Goal: Check status: Check status

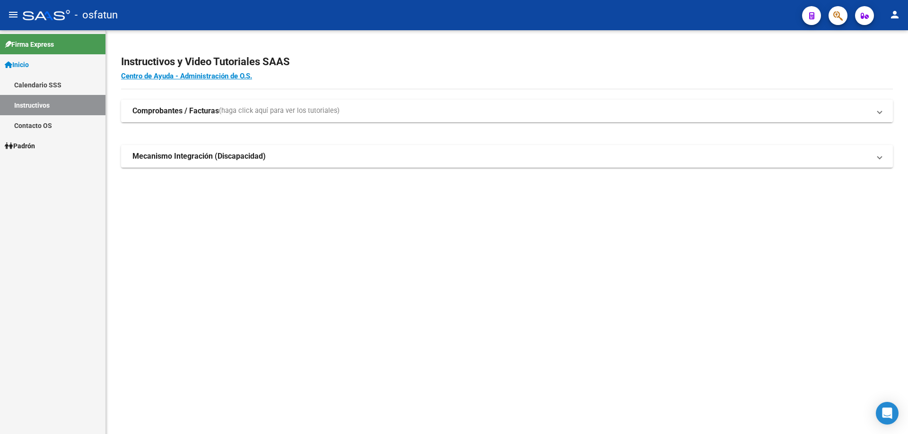
click at [165, 109] on strong "Comprobantes / Facturas" at bounding box center [175, 111] width 87 height 10
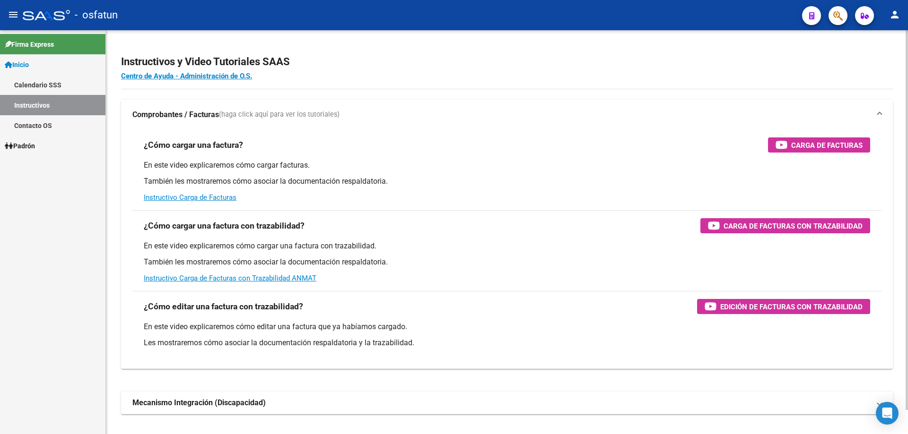
click at [162, 109] on mat-expansion-panel-header "Comprobantes / Facturas (haga click aquí para ver los tutoriales)" at bounding box center [507, 115] width 772 height 30
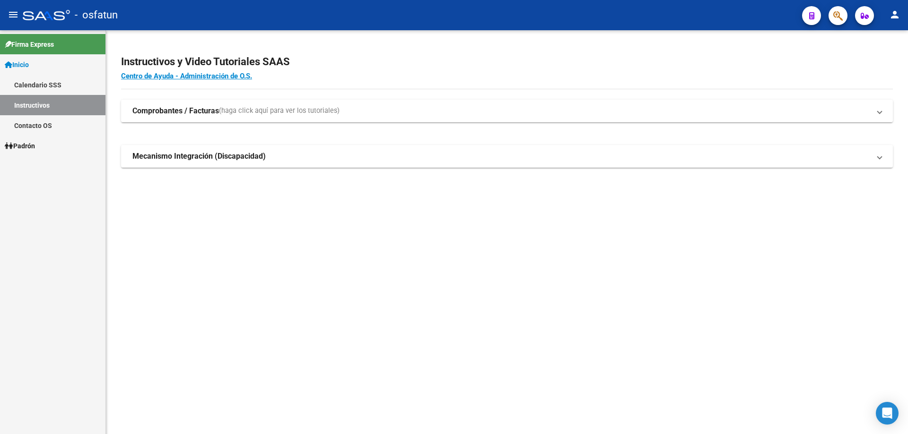
click at [36, 139] on link "Padrón" at bounding box center [52, 146] width 105 height 20
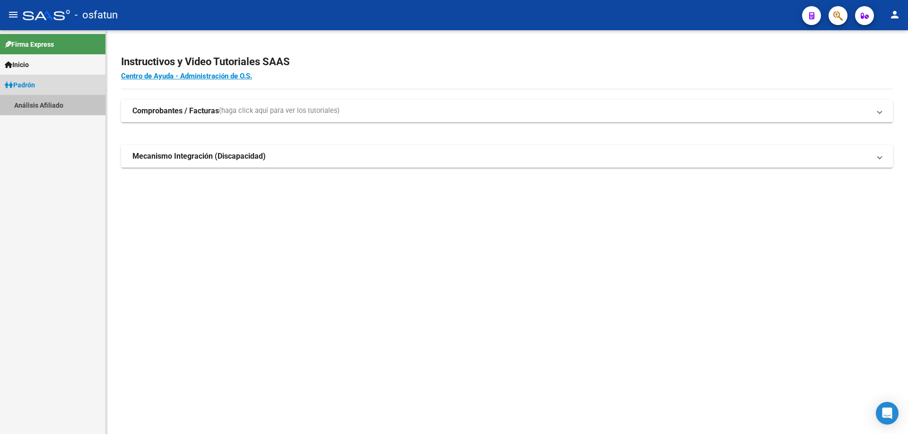
click at [42, 108] on link "Análisis Afiliado" at bounding box center [52, 105] width 105 height 20
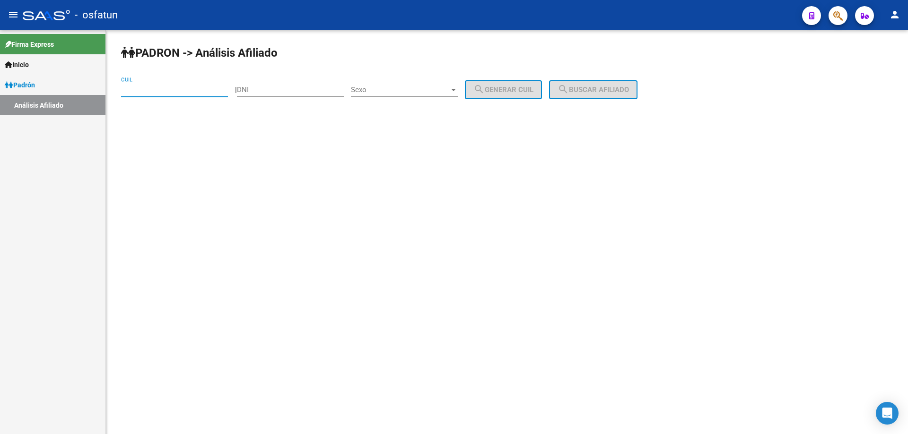
click at [196, 90] on input "CUIL" at bounding box center [174, 90] width 107 height 9
click at [195, 91] on input "20-13327859-2" at bounding box center [174, 90] width 107 height 9
click at [194, 91] on input "20-13327859-2" at bounding box center [174, 90] width 107 height 9
click at [618, 88] on span "search Buscar afiliado" at bounding box center [592, 90] width 71 height 9
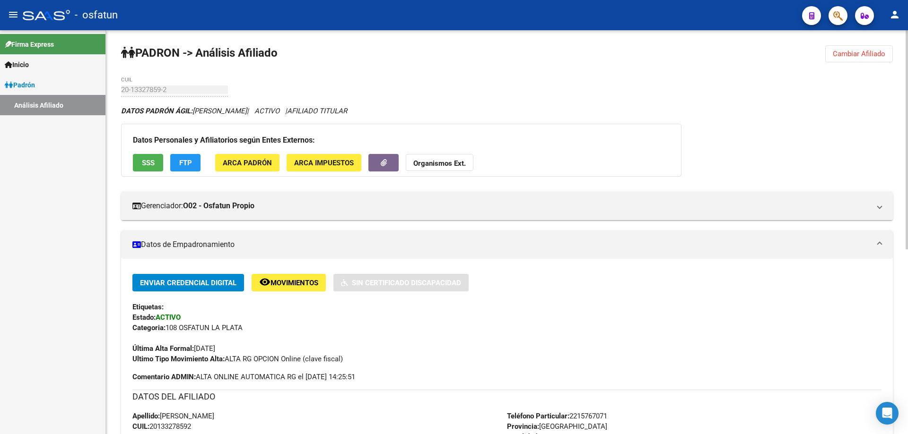
click at [446, 167] on strong "Organismos Ext." at bounding box center [439, 163] width 52 height 9
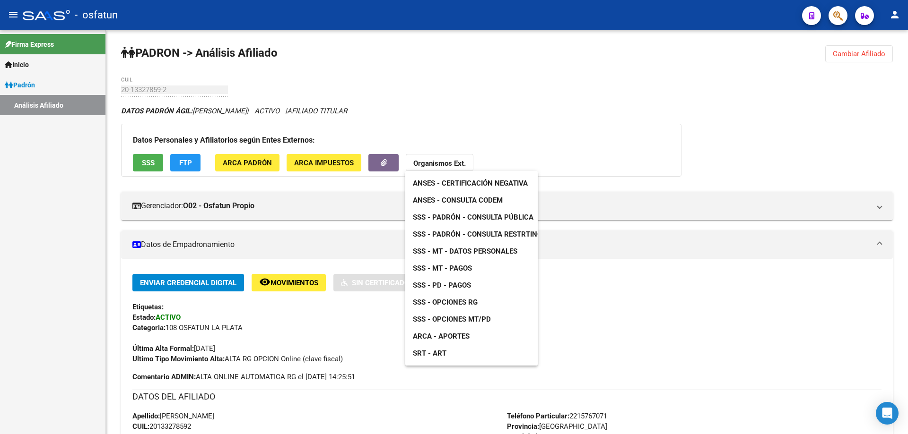
click at [449, 179] on span "ANSES - Certificación Negativa" at bounding box center [470, 183] width 115 height 9
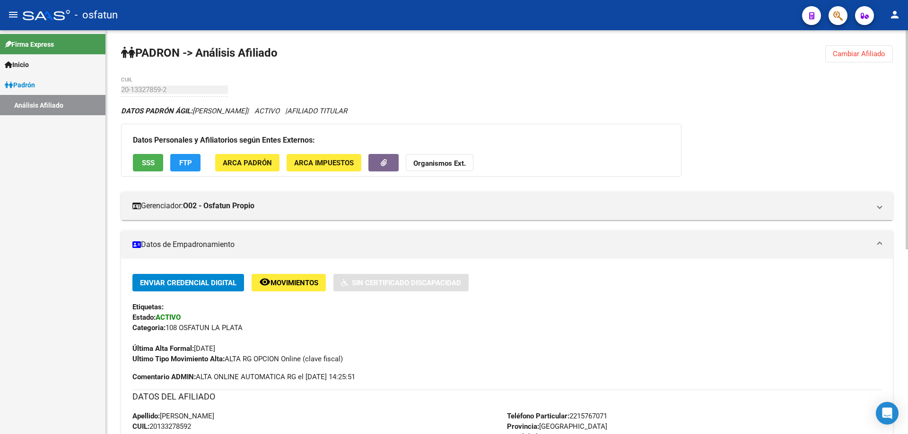
click at [437, 166] on strong "Organismos Ext." at bounding box center [439, 163] width 52 height 9
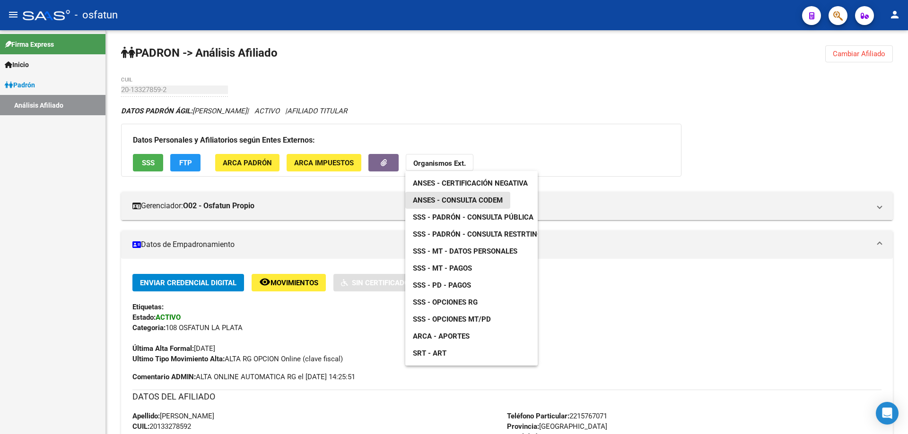
click at [442, 199] on span "ANSES - Consulta CODEM" at bounding box center [458, 200] width 90 height 9
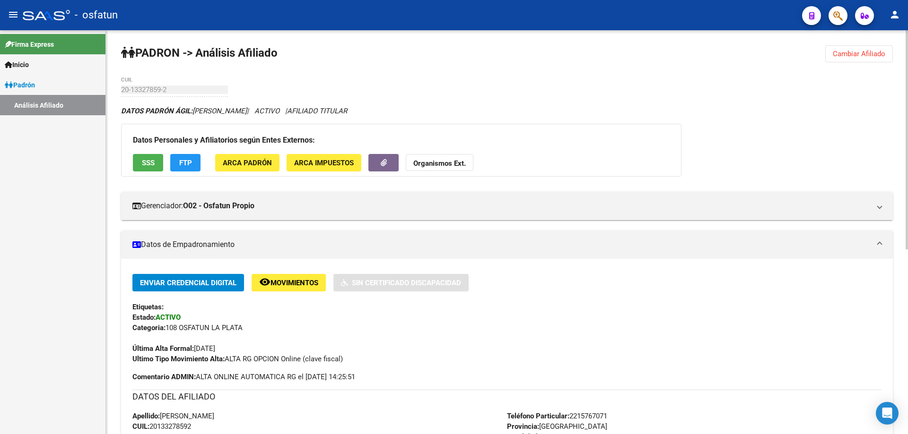
click at [451, 163] on strong "Organismos Ext." at bounding box center [439, 163] width 52 height 9
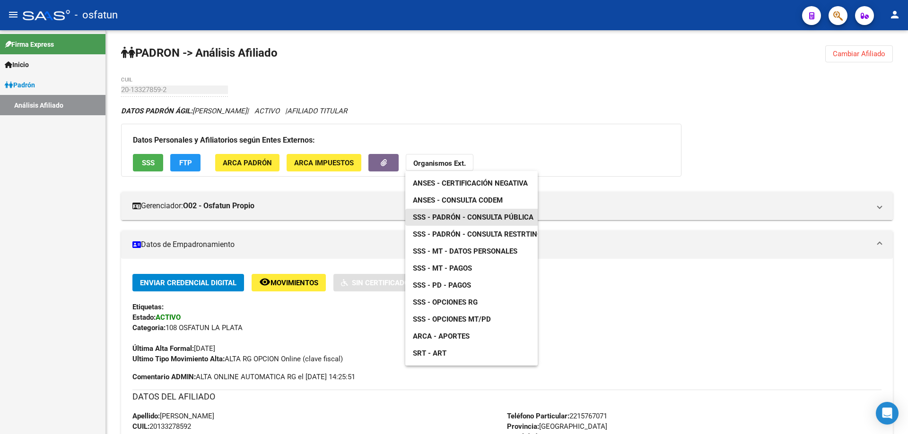
click at [474, 221] on span "SSS - Padrón - Consulta Pública" at bounding box center [473, 217] width 121 height 9
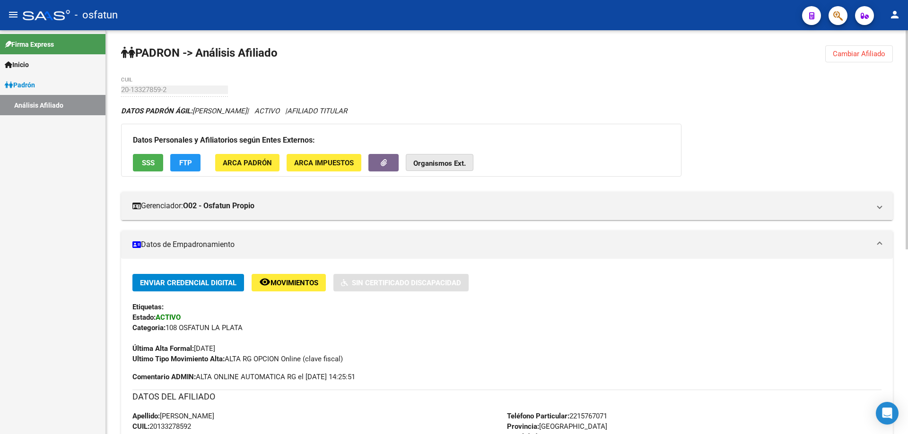
click at [442, 163] on strong "Organismos Ext." at bounding box center [439, 163] width 52 height 9
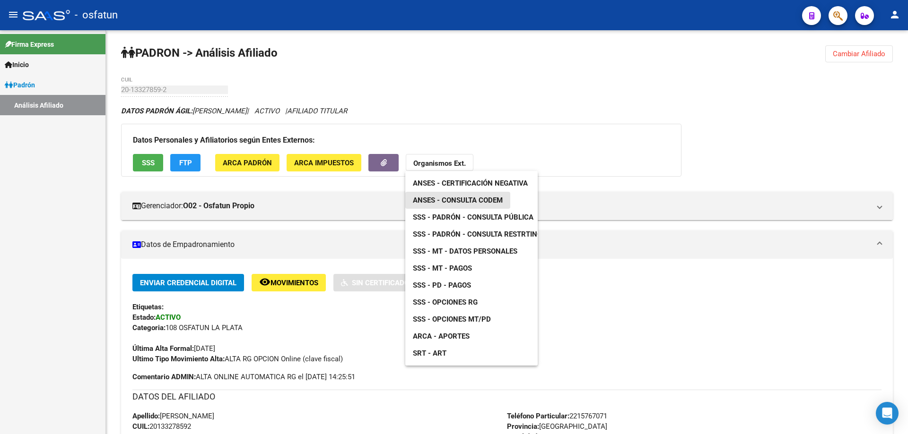
click at [452, 200] on span "ANSES - Consulta CODEM" at bounding box center [458, 200] width 90 height 9
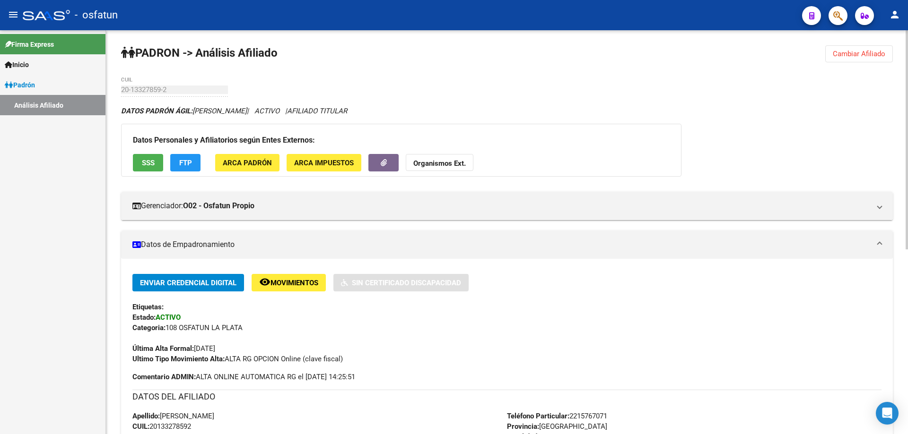
click at [450, 162] on strong "Organismos Ext." at bounding box center [439, 163] width 52 height 9
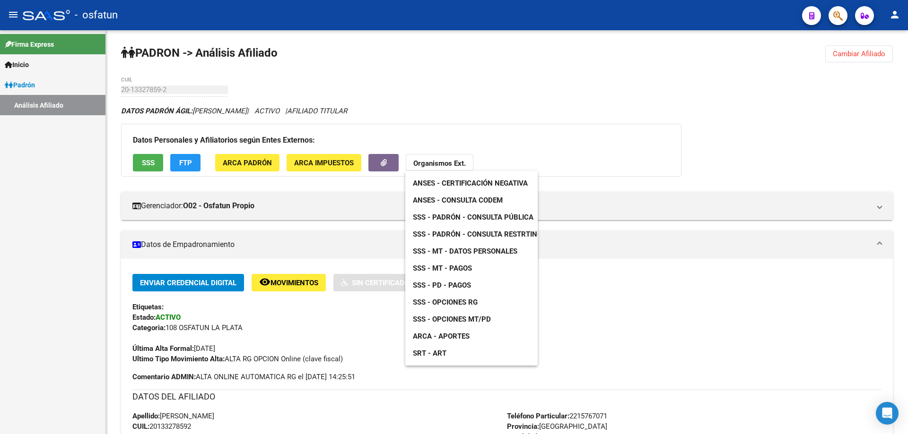
click at [451, 337] on span "ARCA - Aportes" at bounding box center [441, 336] width 57 height 9
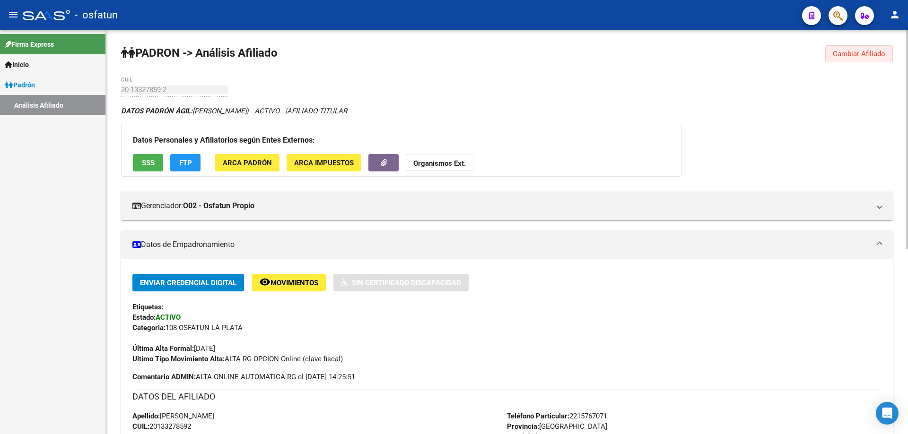
click at [872, 55] on span "Cambiar Afiliado" at bounding box center [859, 54] width 52 height 9
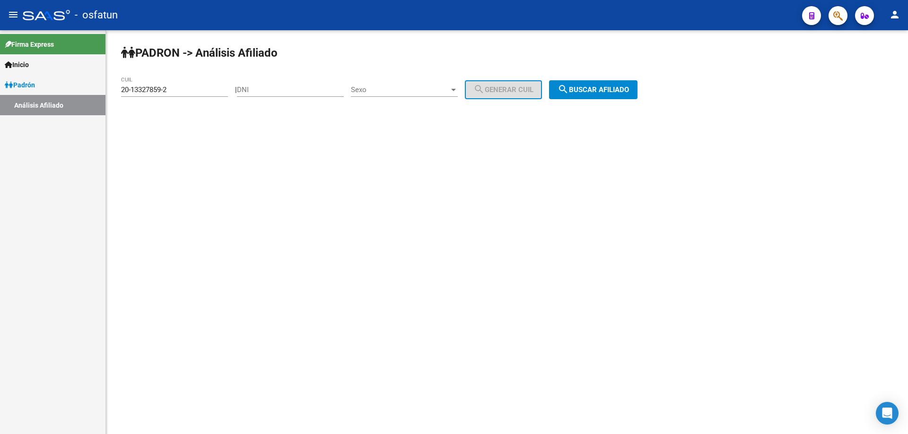
click at [199, 95] on div "20-13327859-2 CUIL" at bounding box center [174, 87] width 107 height 20
click at [188, 93] on input "20-13327859-2" at bounding box center [174, 90] width 107 height 9
type input "2"
paste input "24-175471"
type input "24-175471"
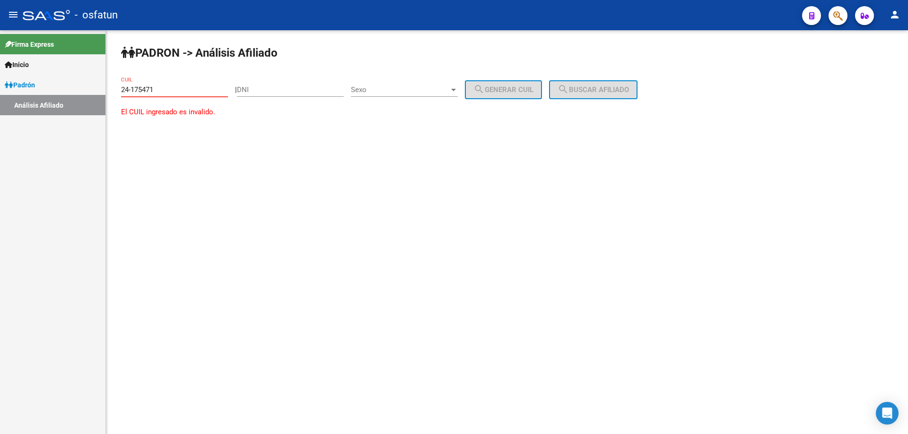
drag, startPoint x: 163, startPoint y: 92, endPoint x: 112, endPoint y: 93, distance: 50.6
click at [113, 95] on div "PADRON -> Análisis Afiliado 24-175471 CUIL | DNI Sexo Sexo search Generar CUIL …" at bounding box center [507, 90] width 802 height 120
click at [260, 90] on input "DNI" at bounding box center [290, 90] width 107 height 9
paste input "24175471"
type input "24175471"
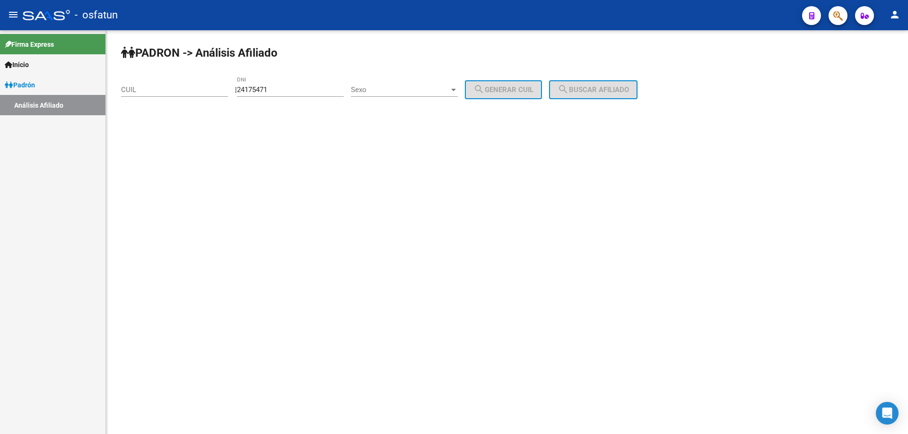
click at [402, 95] on div "Sexo Sexo" at bounding box center [404, 87] width 107 height 20
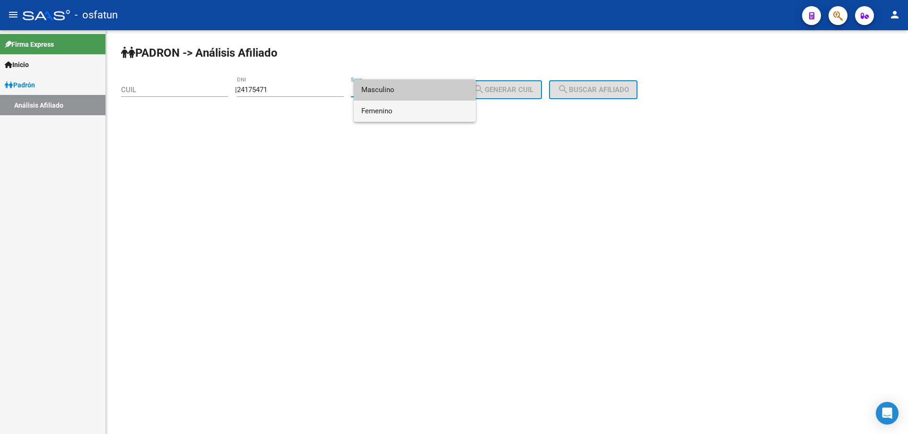
click at [395, 113] on span "Femenino" at bounding box center [414, 111] width 107 height 21
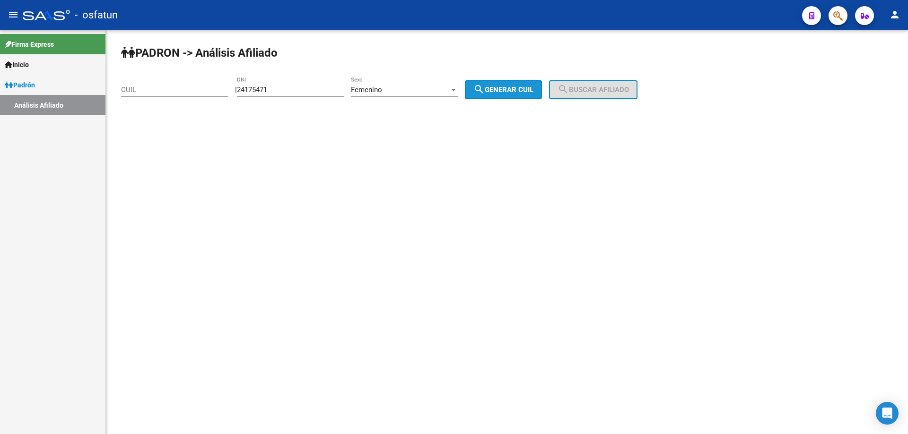
click at [485, 91] on mat-icon "search" at bounding box center [478, 89] width 11 height 11
type input "27-24175471-0"
click at [587, 89] on span "search Buscar afiliado" at bounding box center [592, 90] width 71 height 9
